Goal: Use online tool/utility: Utilize a website feature to perform a specific function

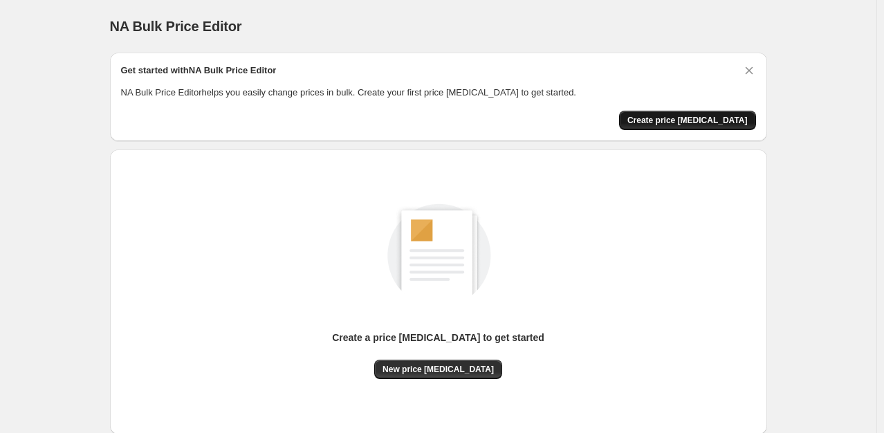
click at [683, 120] on span "Create price [MEDICAL_DATA]" at bounding box center [687, 120] width 120 height 11
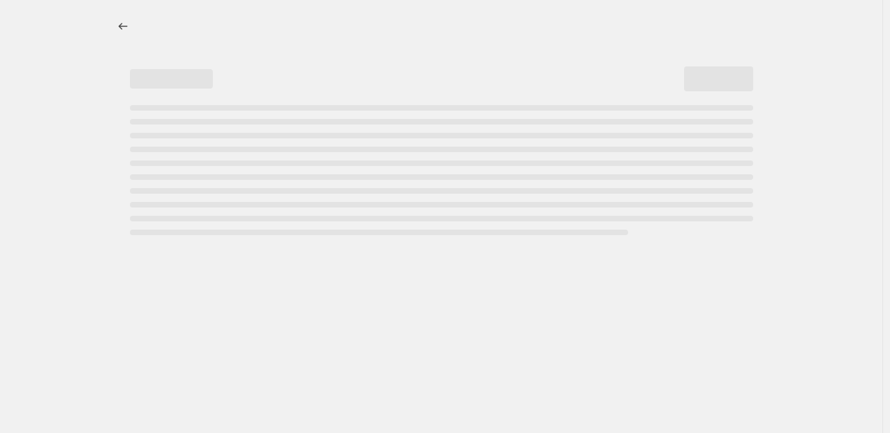
select select "percentage"
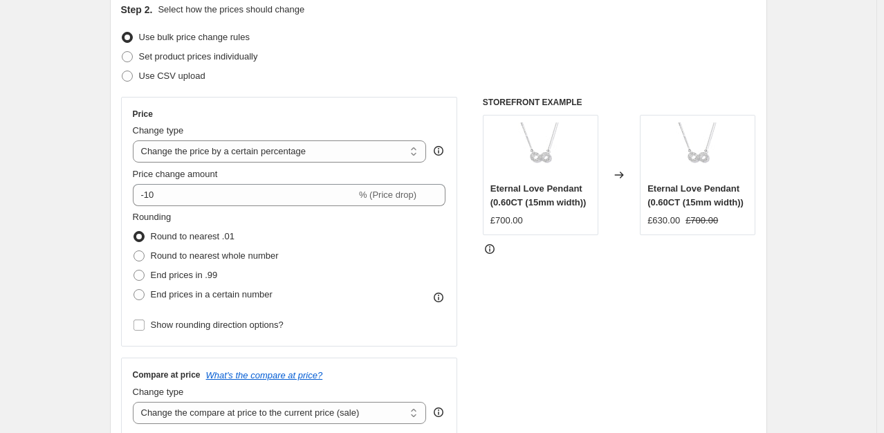
scroll to position [163, 0]
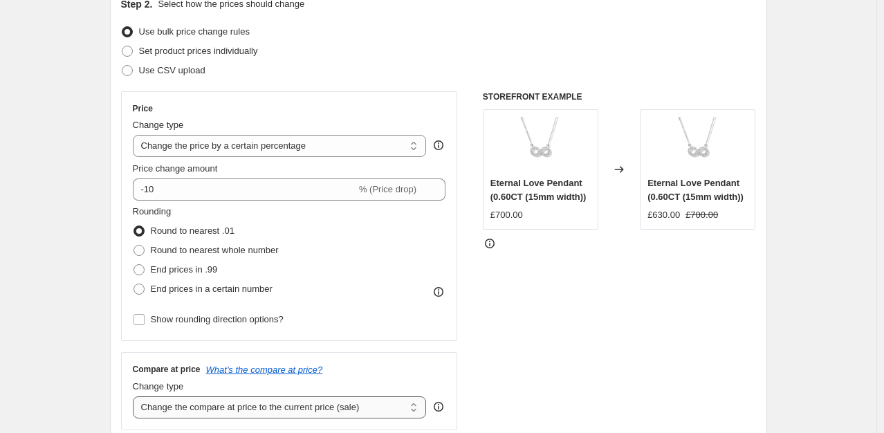
click at [303, 400] on select "Change the compare at price to the current price (sale) Change the compare at p…" at bounding box center [280, 407] width 294 height 22
click at [586, 329] on div "STOREFRONT EXAMPLE Eternal Love Pendant (0.60CT (15mm width)) £700.00 Changed t…" at bounding box center [619, 260] width 273 height 339
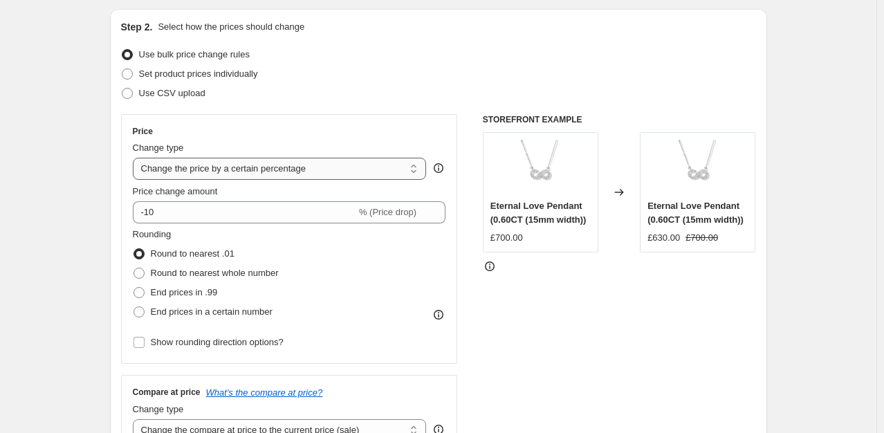
scroll to position [141, 0]
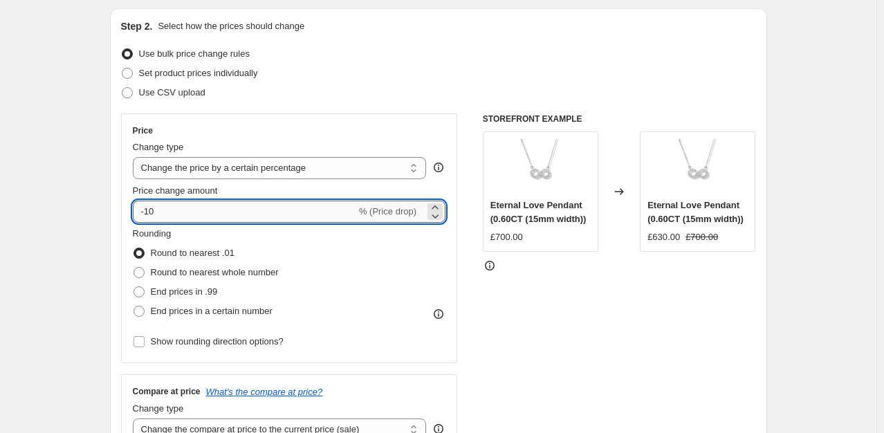
click at [144, 212] on input "-10" at bounding box center [244, 211] width 223 height 22
type input "10"
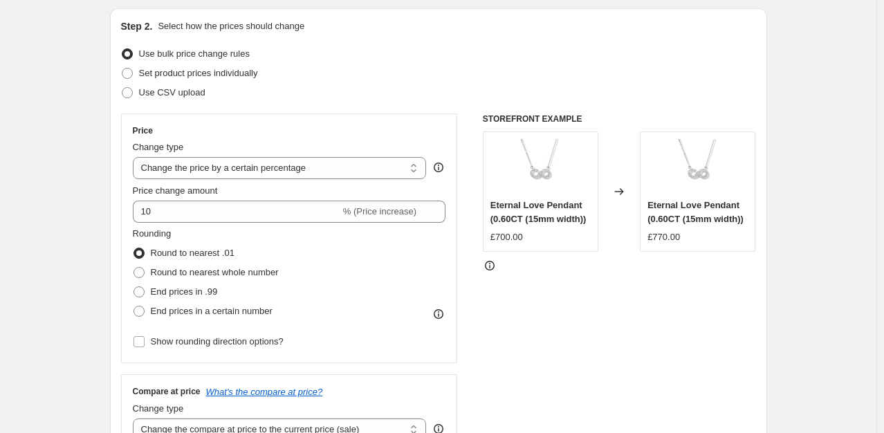
click at [525, 297] on div "STOREFRONT EXAMPLE Eternal Love Pendant (0.60CT (15mm width)) £700.00 Changed t…" at bounding box center [619, 282] width 273 height 339
click at [208, 272] on span "Round to nearest whole number" at bounding box center [215, 272] width 128 height 10
click at [134, 268] on input "Round to nearest whole number" at bounding box center [133, 267] width 1 height 1
radio input "true"
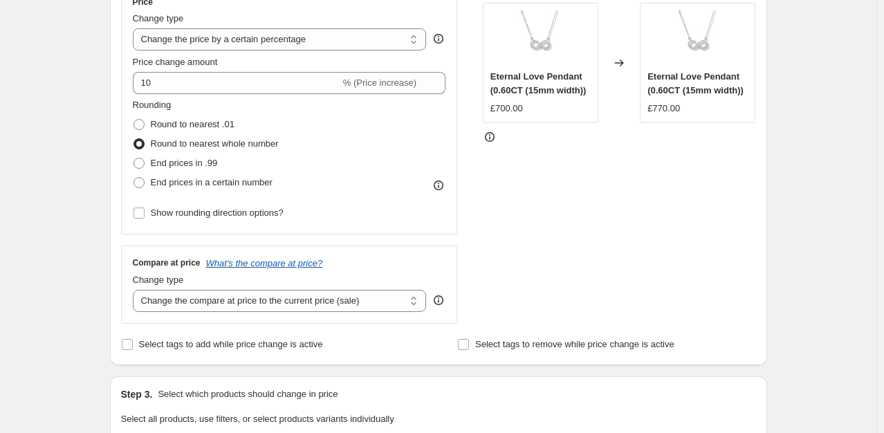
scroll to position [274, 0]
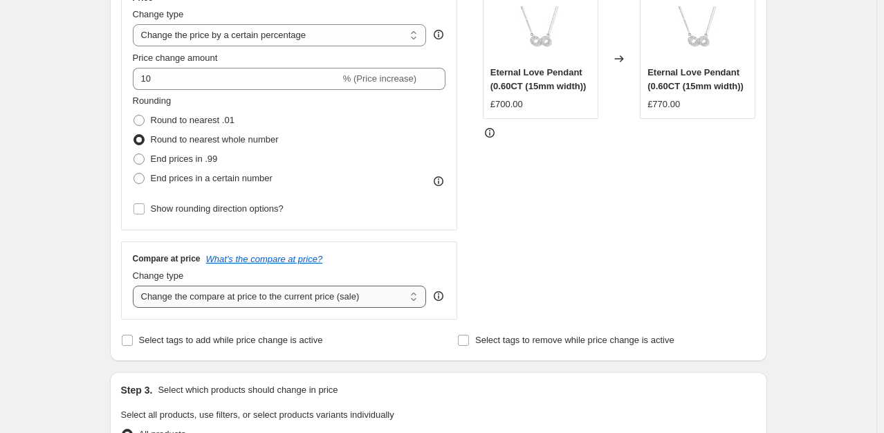
click at [247, 290] on select "Change the compare at price to the current price (sale) Change the compare at p…" at bounding box center [280, 297] width 294 height 22
click at [136, 286] on select "Change the compare at price to the current price (sale) Change the compare at p…" at bounding box center [280, 297] width 294 height 22
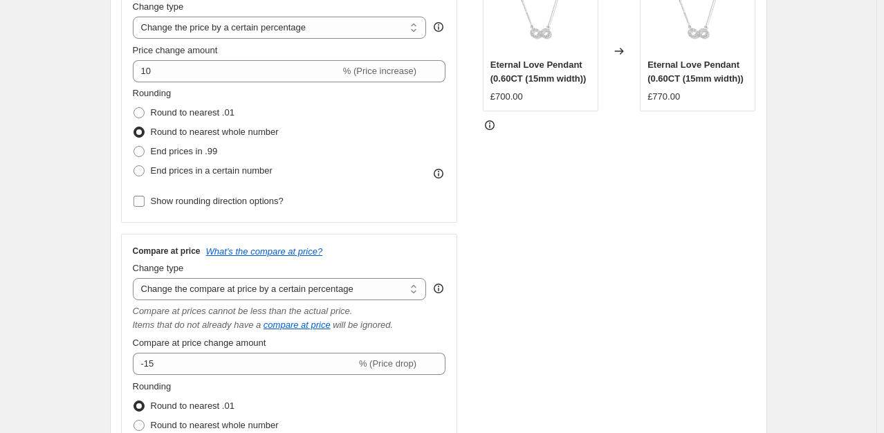
scroll to position [282, 0]
click at [249, 250] on icon "What's the compare at price?" at bounding box center [264, 250] width 117 height 10
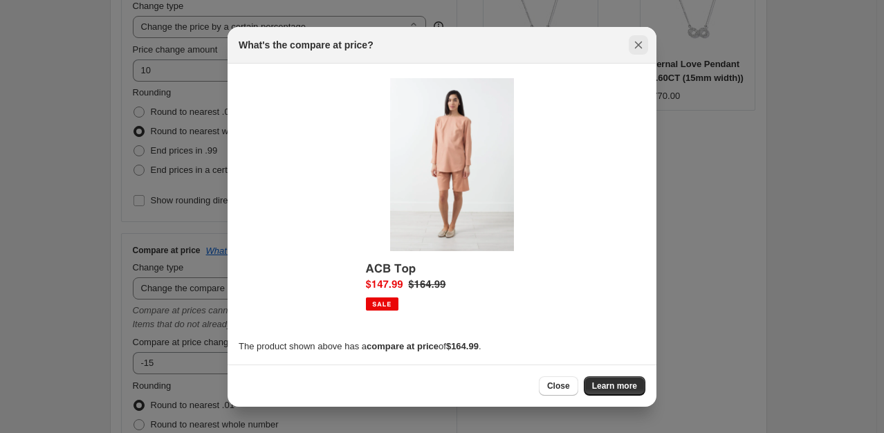
click at [642, 41] on icon "Close" at bounding box center [638, 45] width 14 height 14
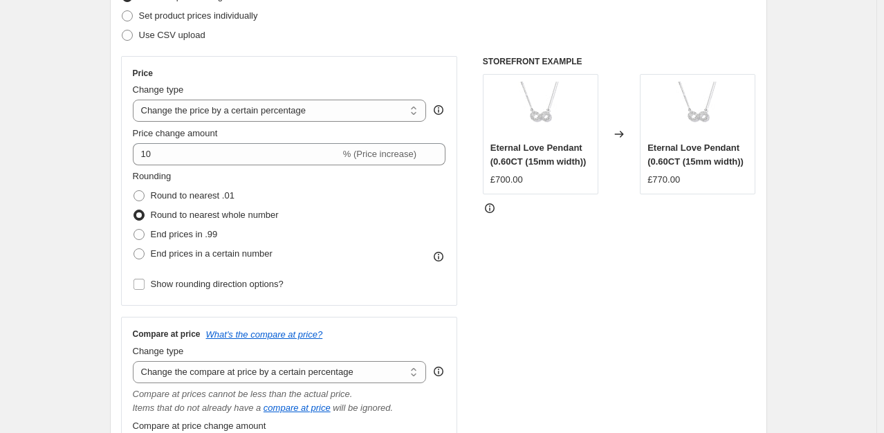
scroll to position [198, 0]
click at [287, 116] on select "Change the price to a certain amount Change the price by a certain amount Chang…" at bounding box center [280, 111] width 294 height 22
click at [136, 100] on select "Change the price to a certain amount Change the price by a certain amount Chang…" at bounding box center [280, 111] width 294 height 22
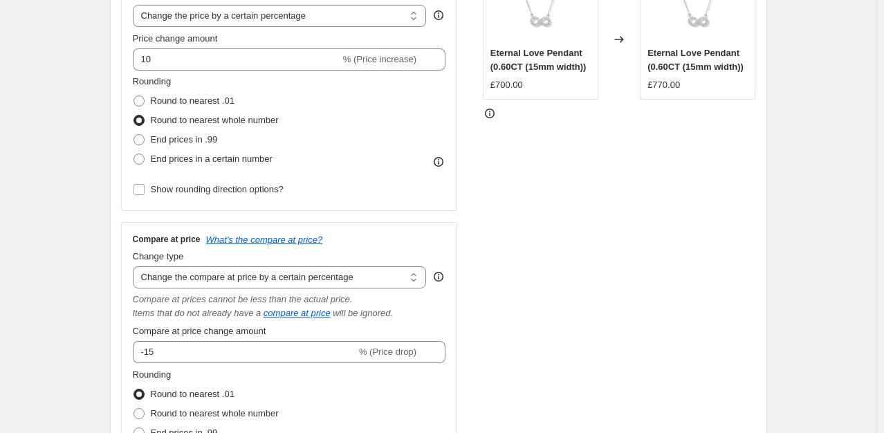
scroll to position [300, 0]
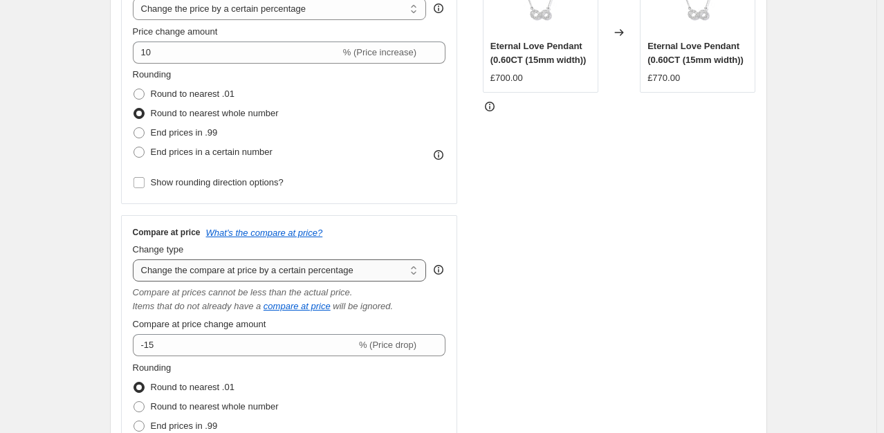
click at [332, 281] on select "Change the compare at price to the current price (sale) Change the compare at p…" at bounding box center [280, 270] width 294 height 22
select select "no_change"
click at [136, 259] on select "Change the compare at price to the current price (sale) Change the compare at p…" at bounding box center [280, 270] width 294 height 22
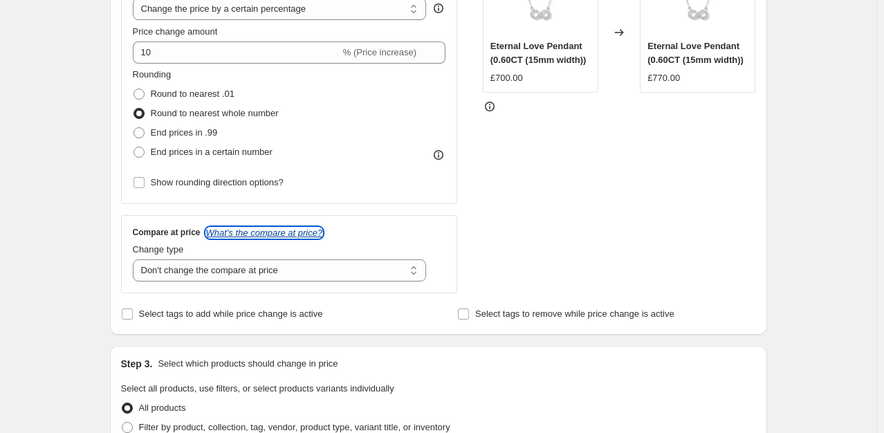
click at [300, 233] on icon "What's the compare at price?" at bounding box center [264, 232] width 117 height 10
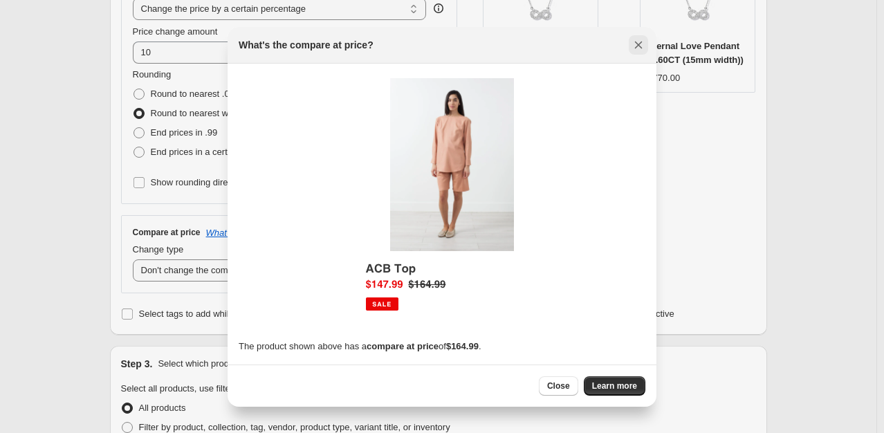
click at [645, 39] on button "Close" at bounding box center [637, 44] width 19 height 19
